Goal: Information Seeking & Learning: Learn about a topic

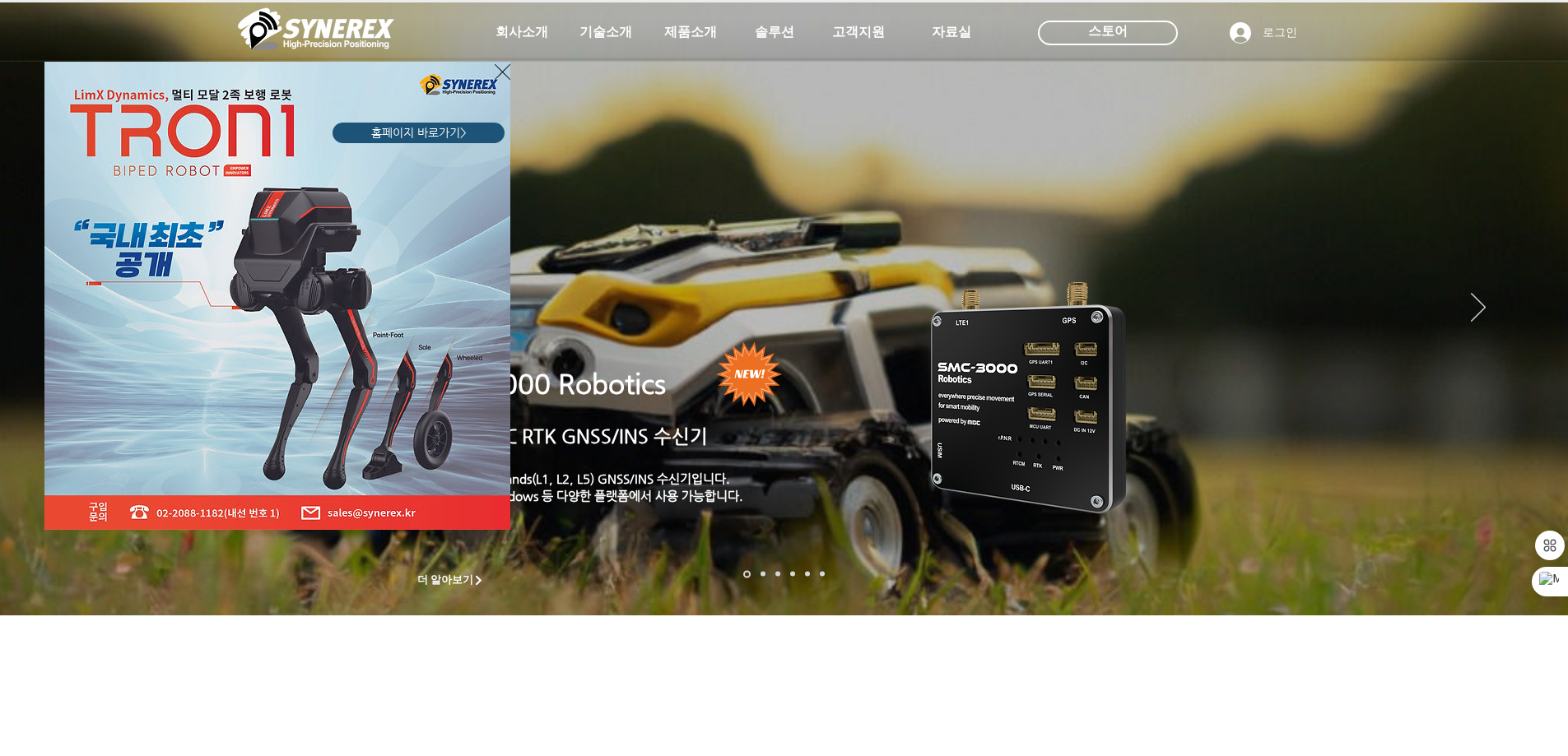
click at [529, 32] on div "LimX Dinamics" at bounding box center [784, 378] width 1568 height 756
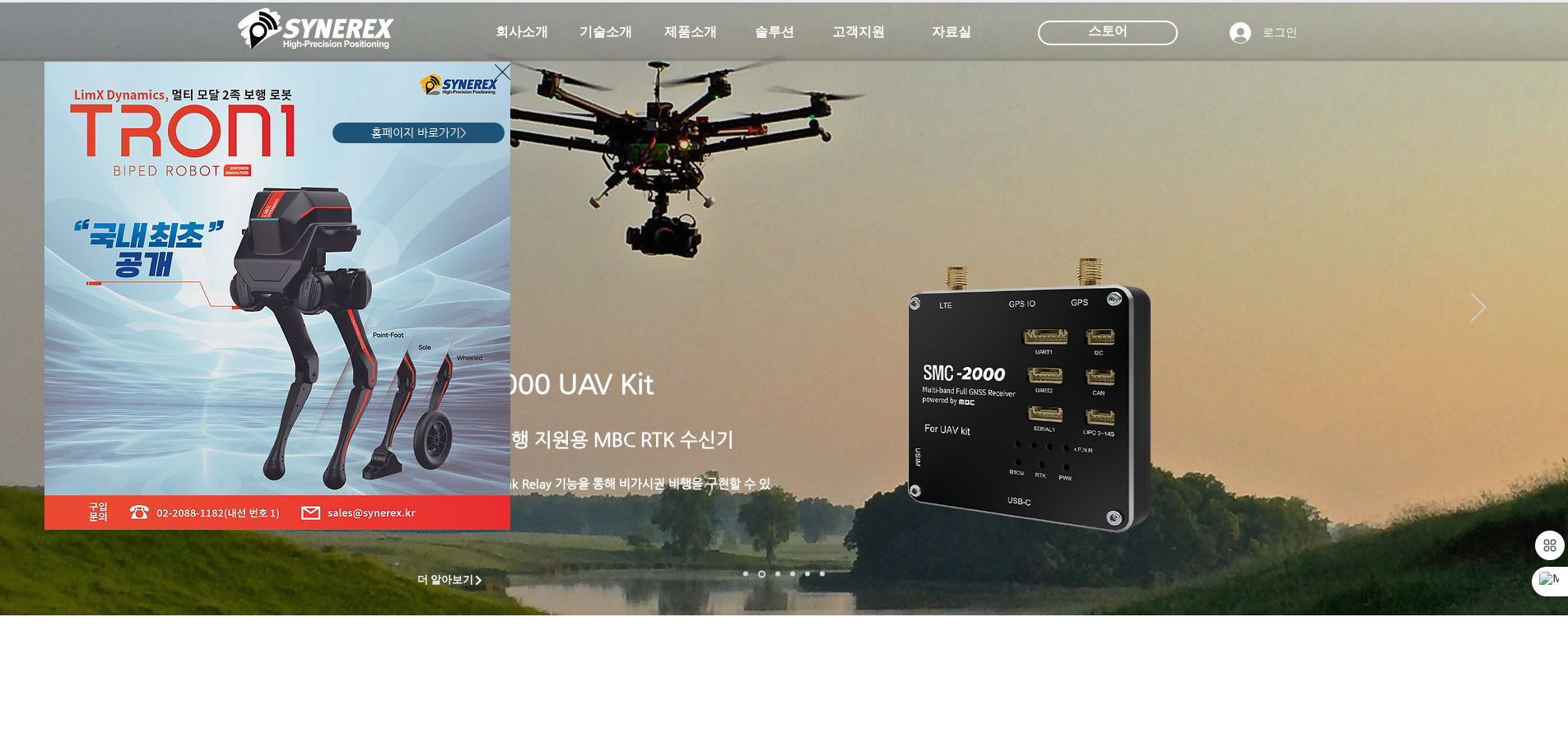
click at [529, 33] on div "LimX Dinamics" at bounding box center [784, 378] width 1568 height 756
click at [505, 73] on icon "사이트로 돌아가기" at bounding box center [502, 71] width 16 height 21
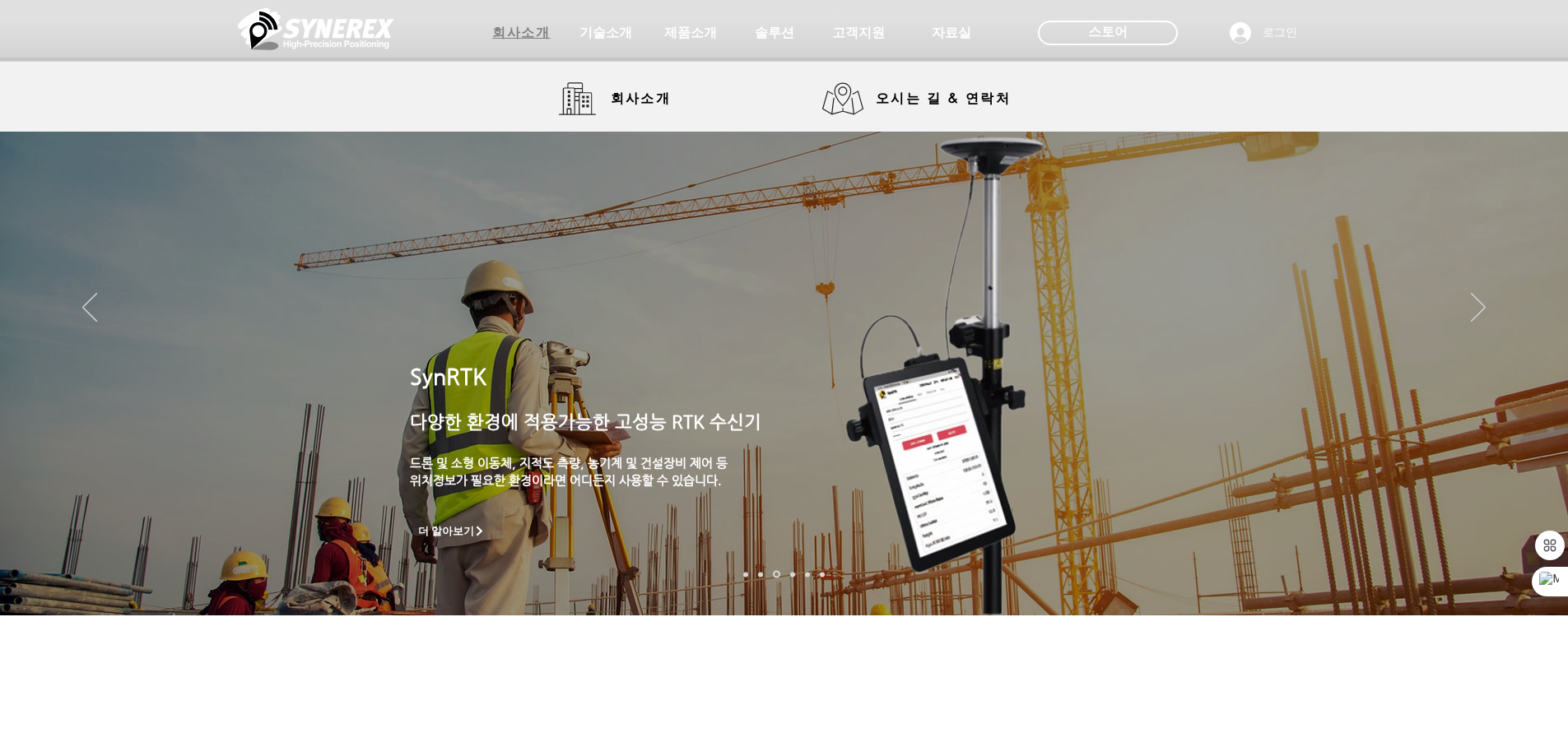
click at [523, 35] on span "회사소개" at bounding box center [521, 33] width 58 height 18
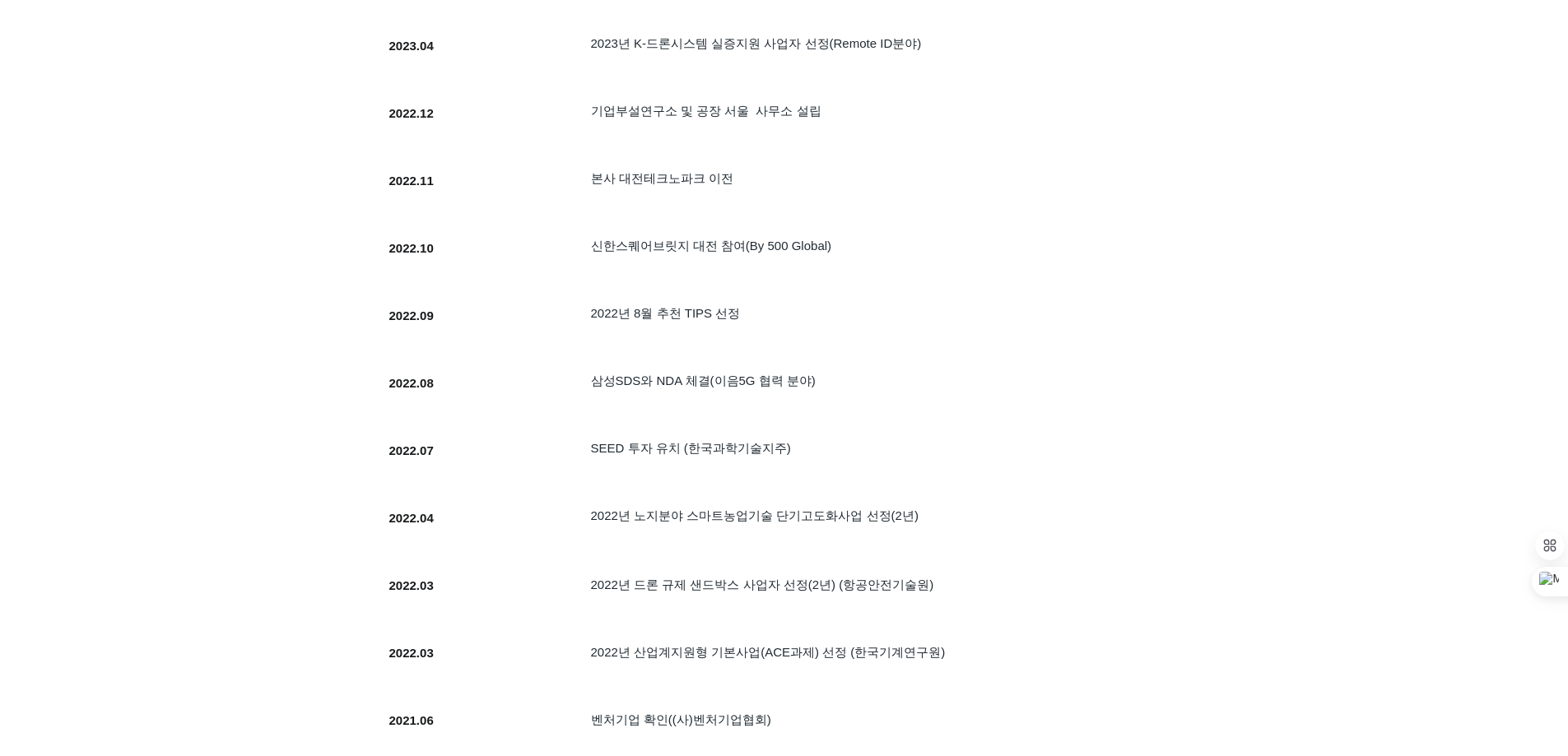
scroll to position [1482, 0]
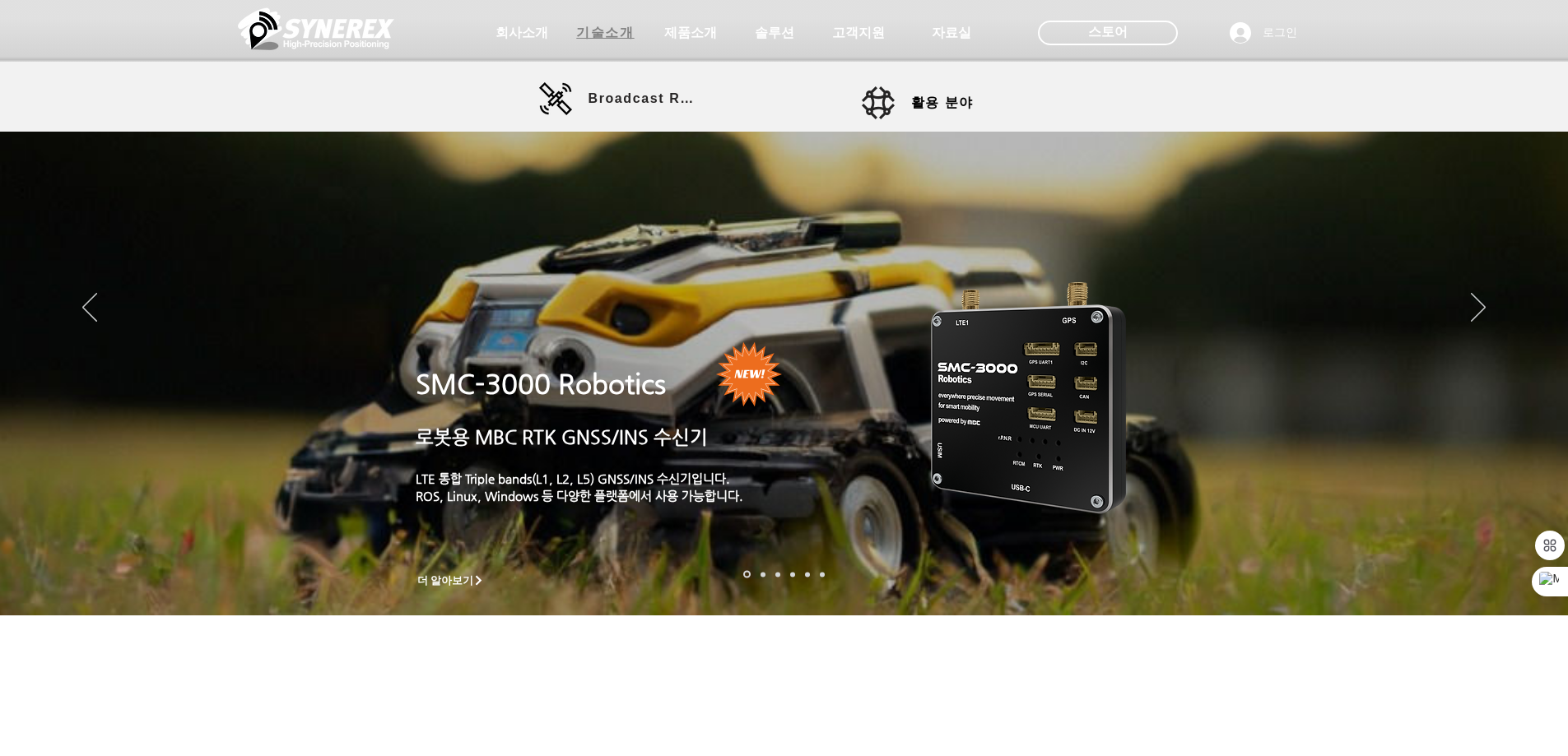
click at [622, 31] on span "기술소개" at bounding box center [604, 33] width 58 height 18
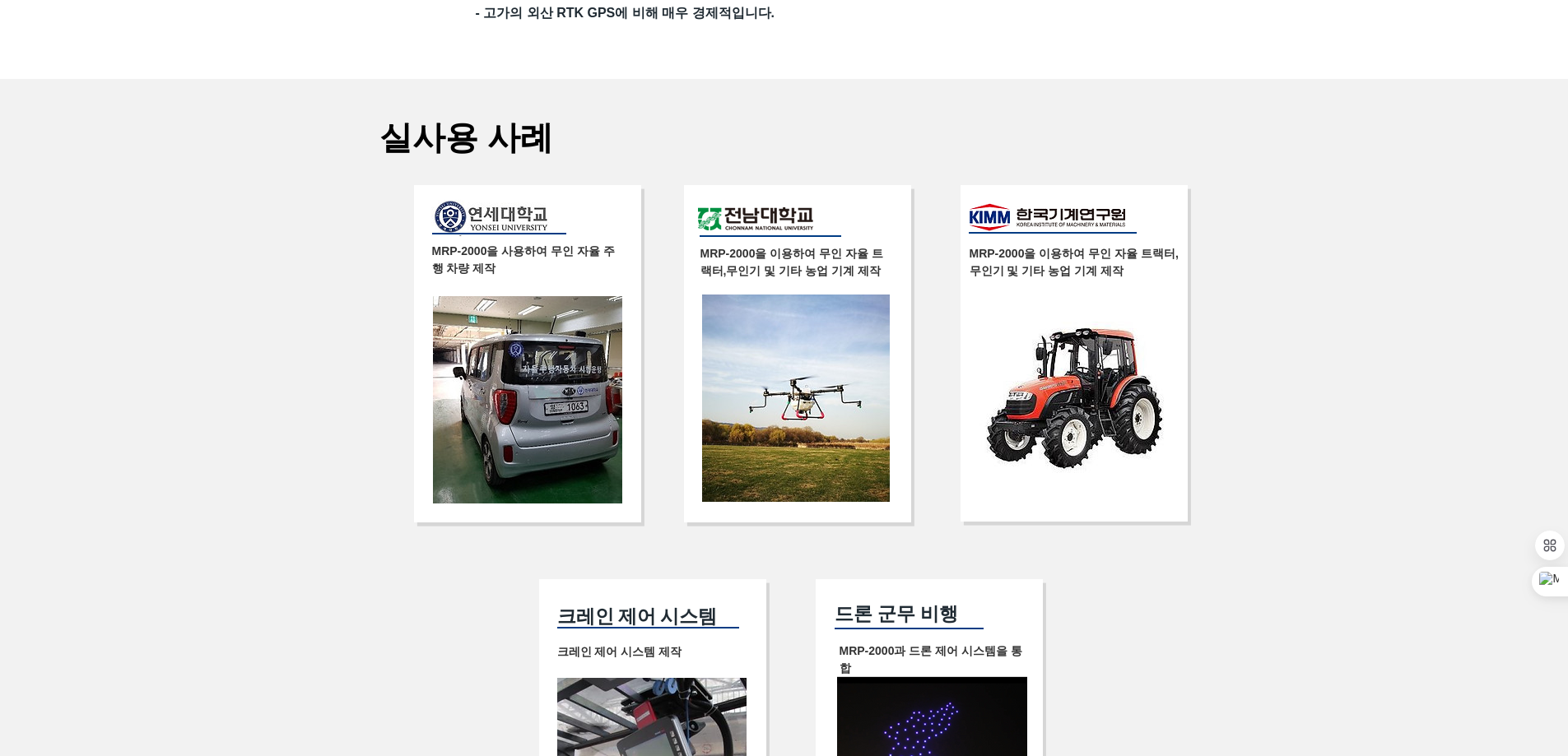
scroll to position [2799, 0]
